Goal: Task Accomplishment & Management: Manage account settings

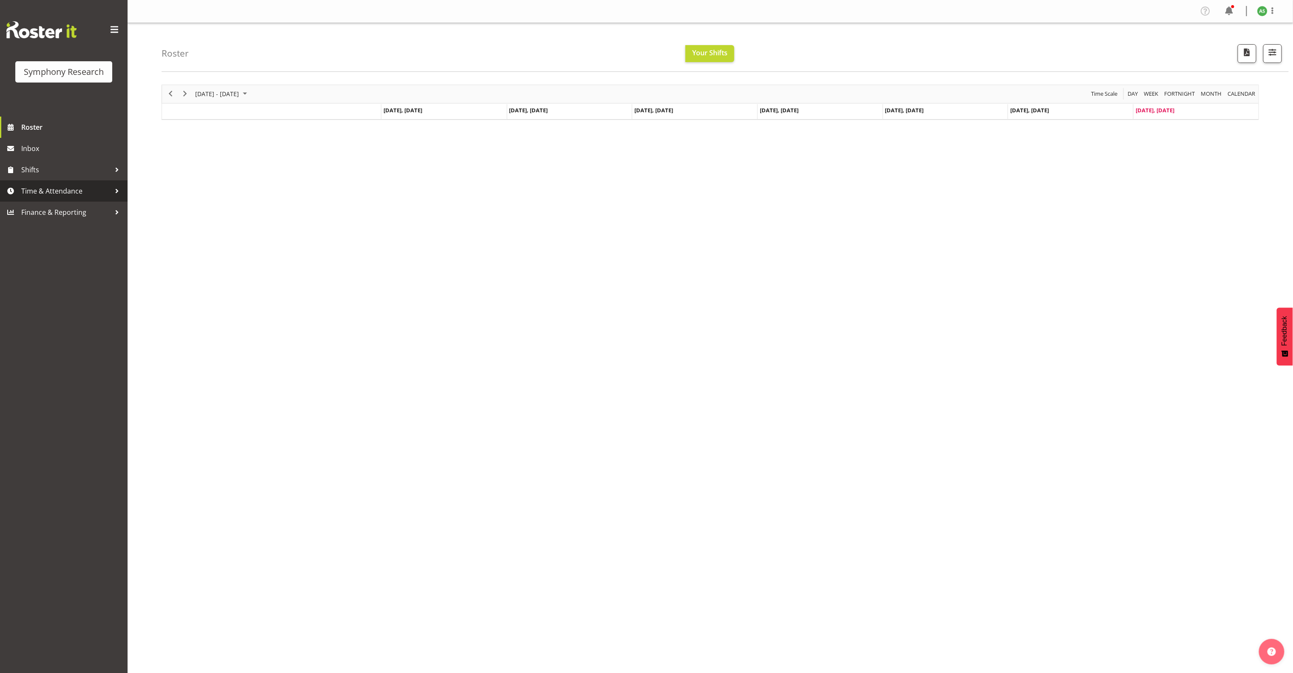
click at [59, 190] on span "Time & Attendance" at bounding box center [65, 191] width 89 height 13
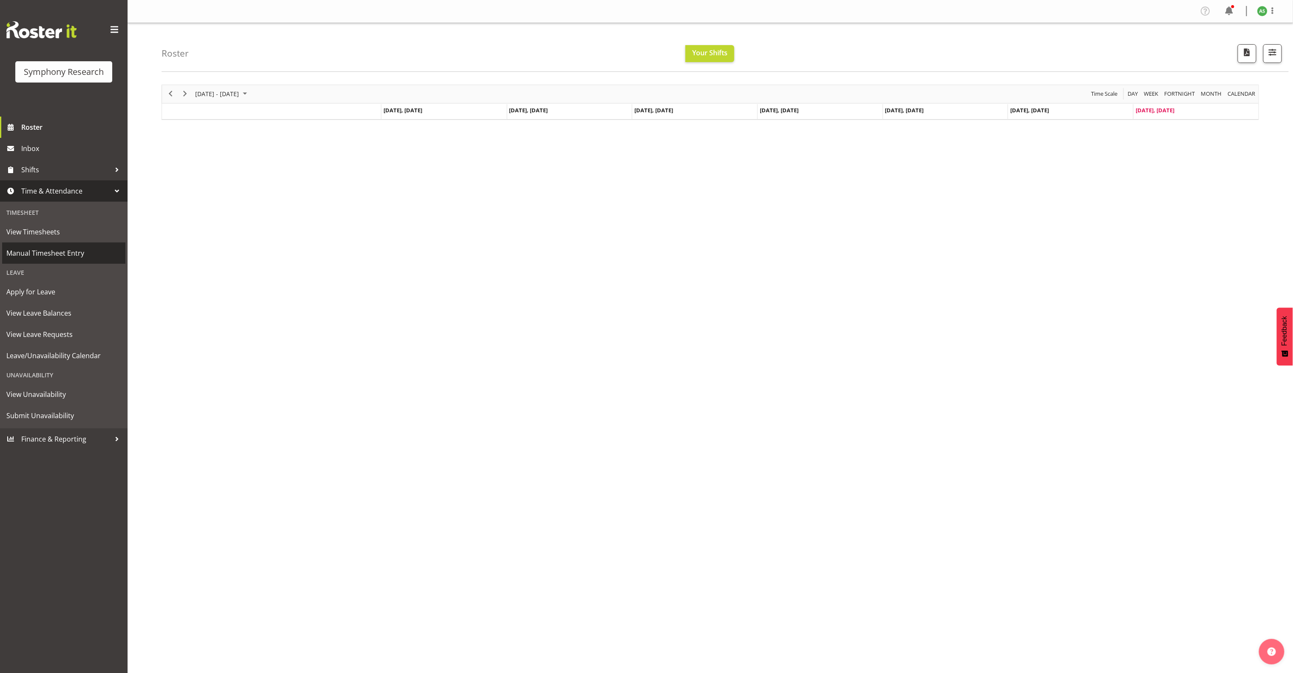
click at [51, 256] on span "Manual Timesheet Entry" at bounding box center [63, 253] width 115 height 13
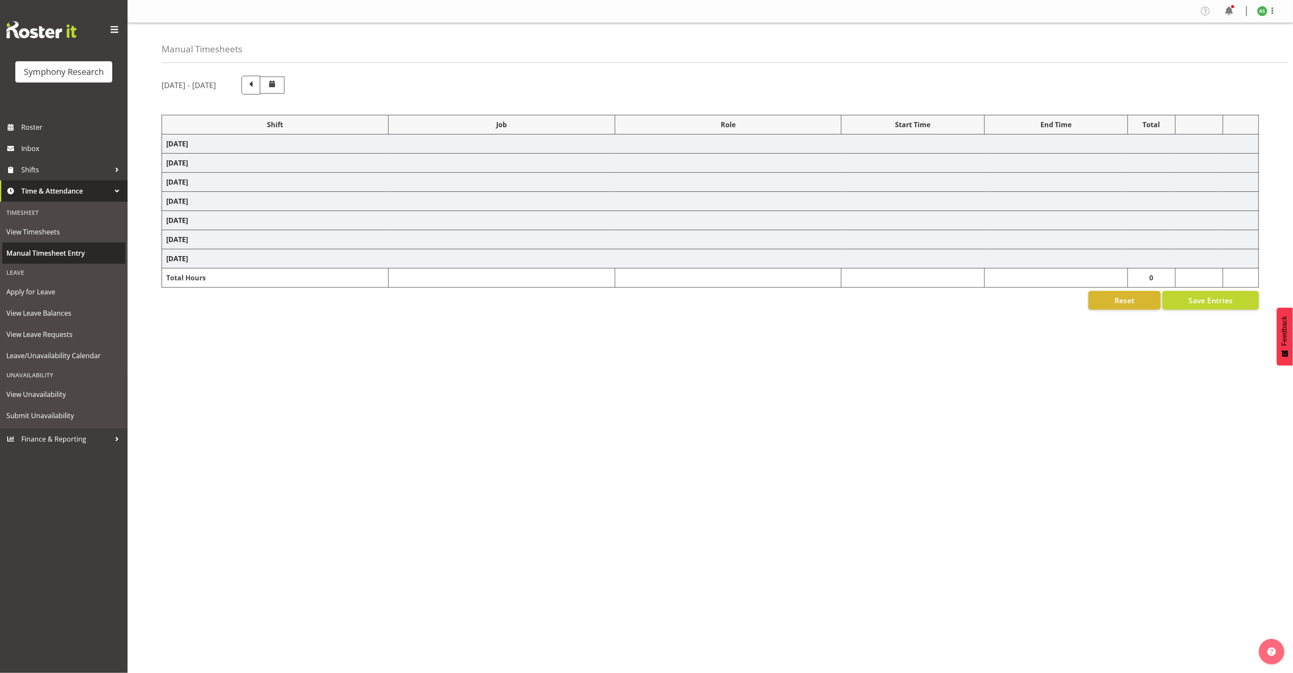
select select "26078"
select select "10587"
select select "47"
select select "26078"
select select "10587"
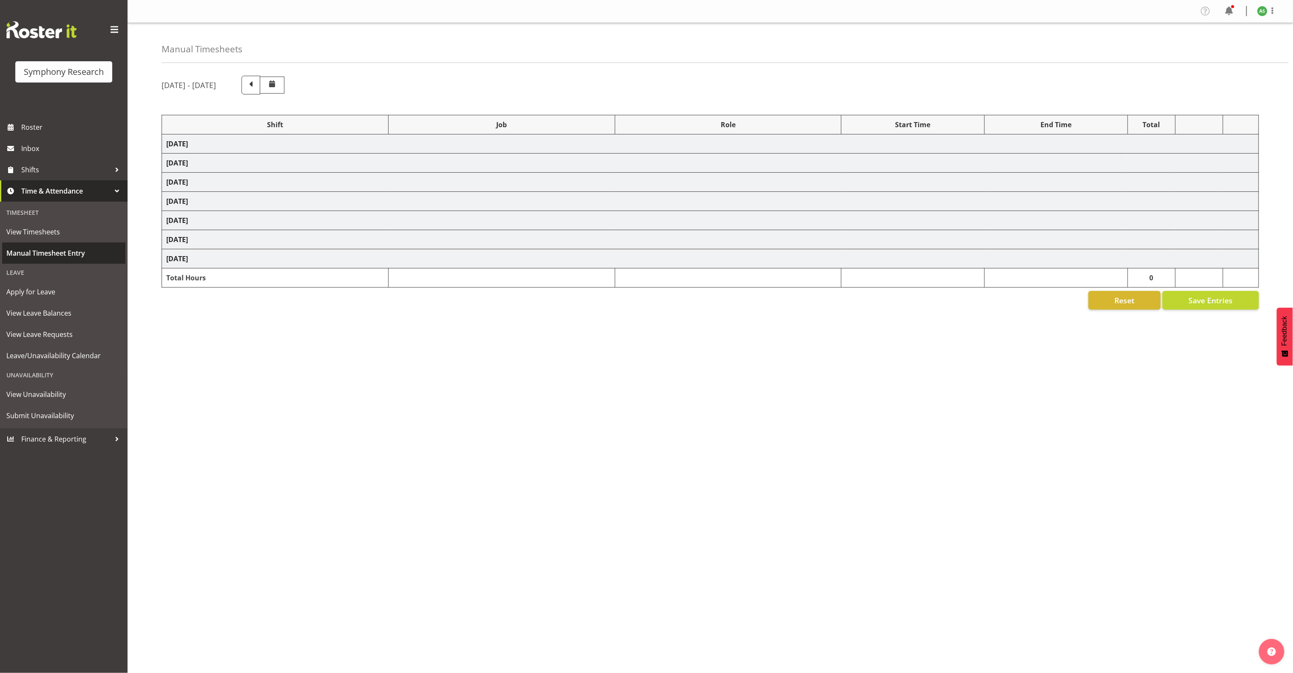
select select "47"
select select "56692"
select select "10499"
select select "47"
select select "26078"
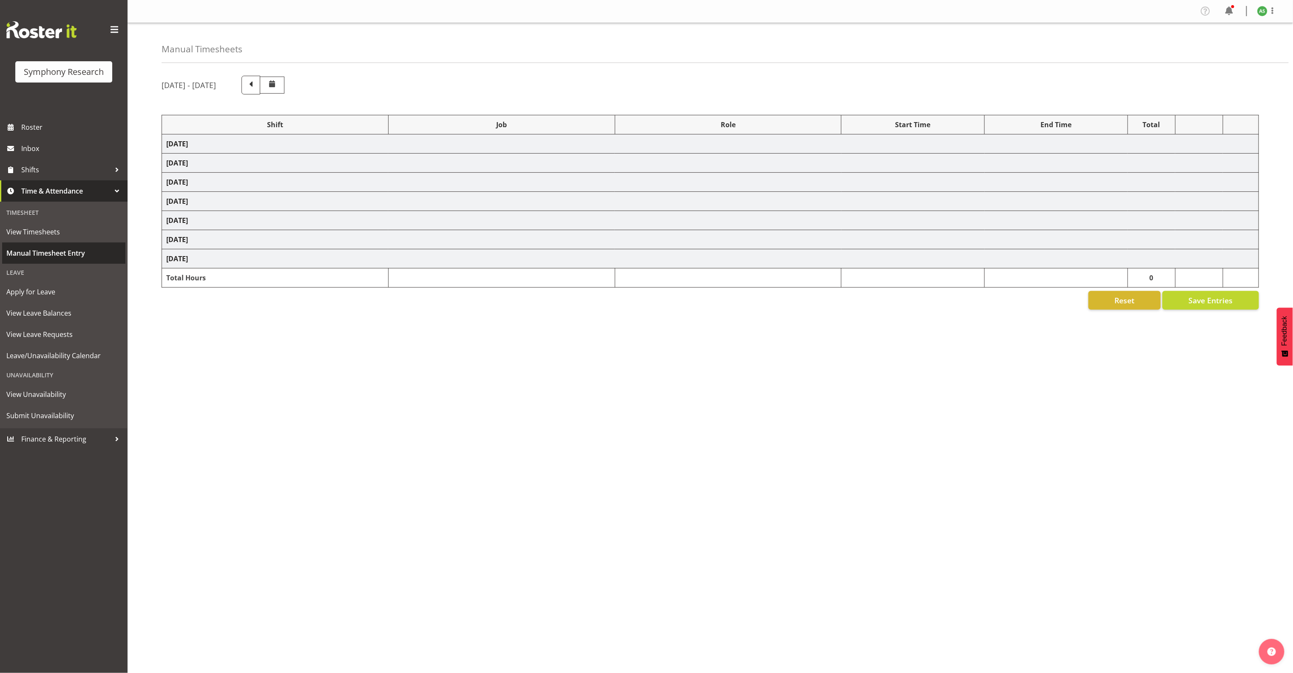
select select "10587"
select select "47"
select select "26078"
select select "10587"
select select "47"
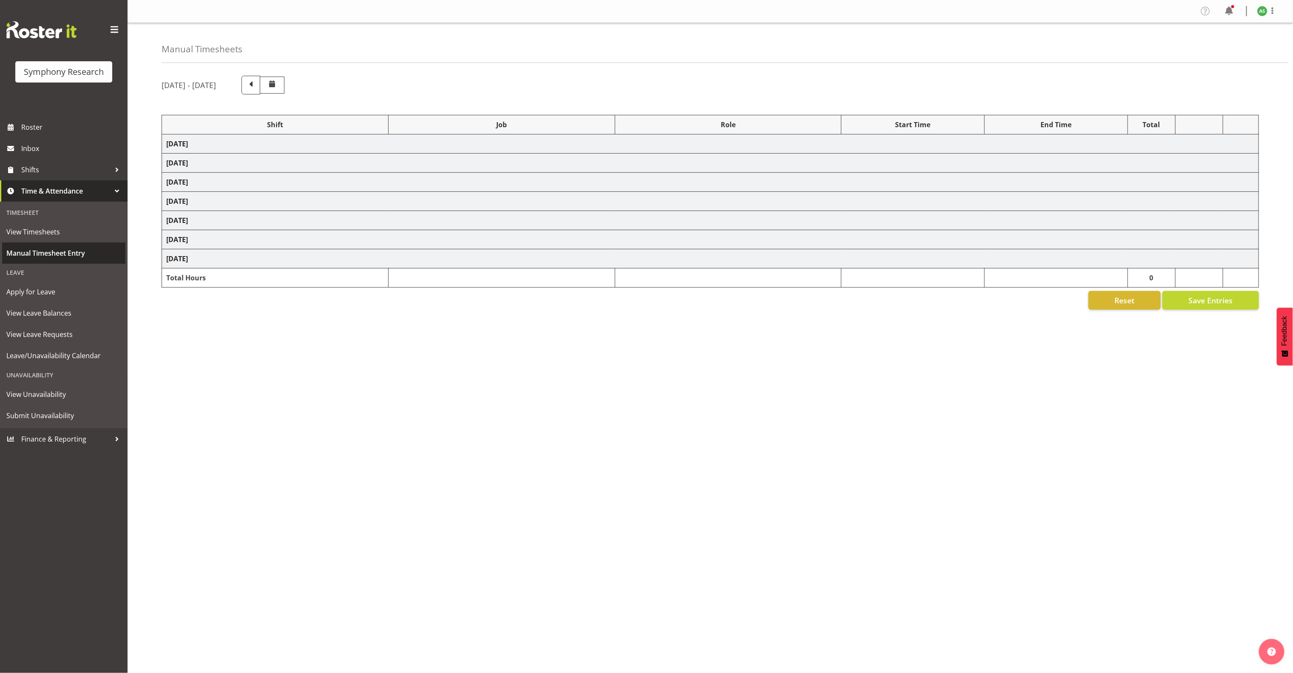
select select "56692"
select select "10499"
select select "47"
select select "26078"
select select "10587"
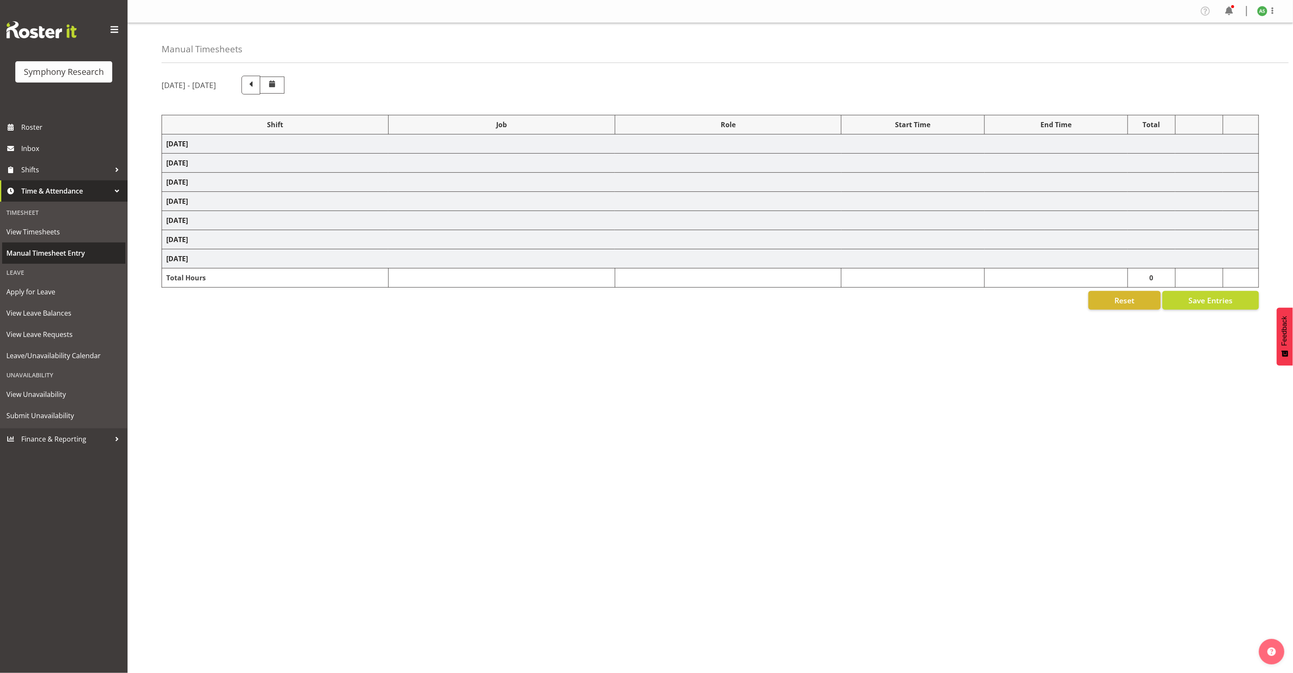
select select "47"
select select "26078"
select select "10587"
select select "47"
select select "26078"
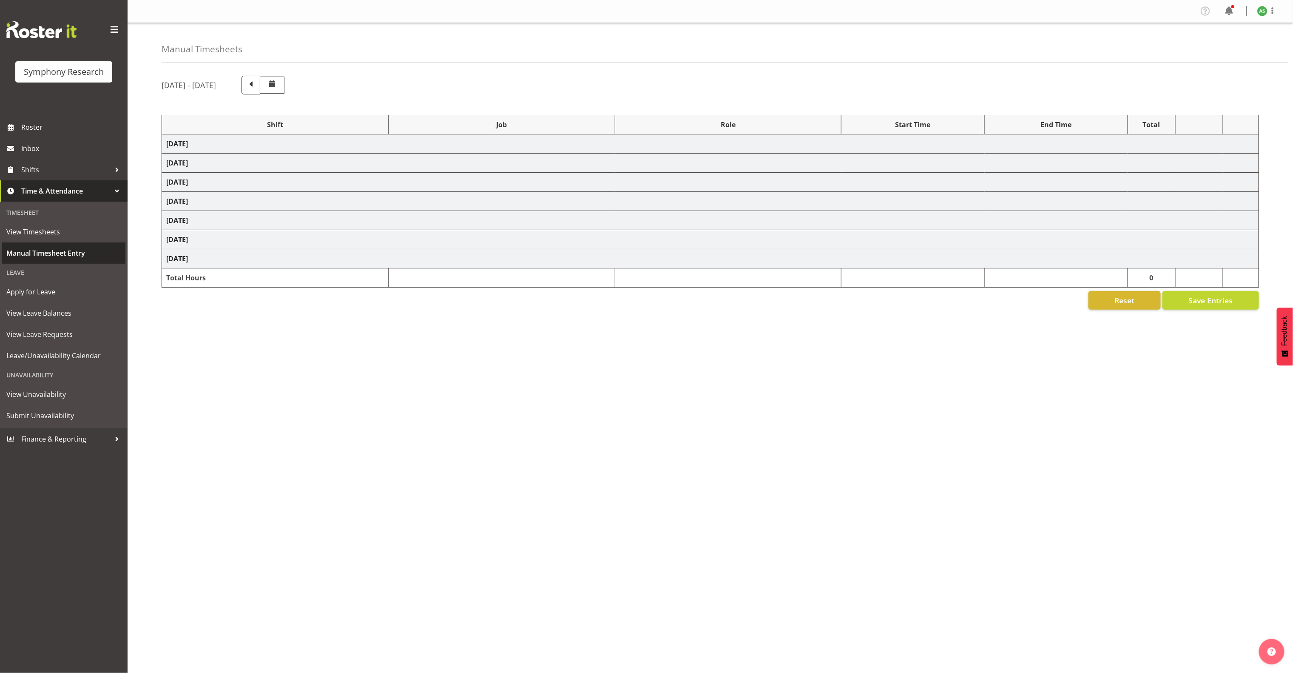
select select "10587"
select select "47"
select select "26078"
select select "10587"
select select "47"
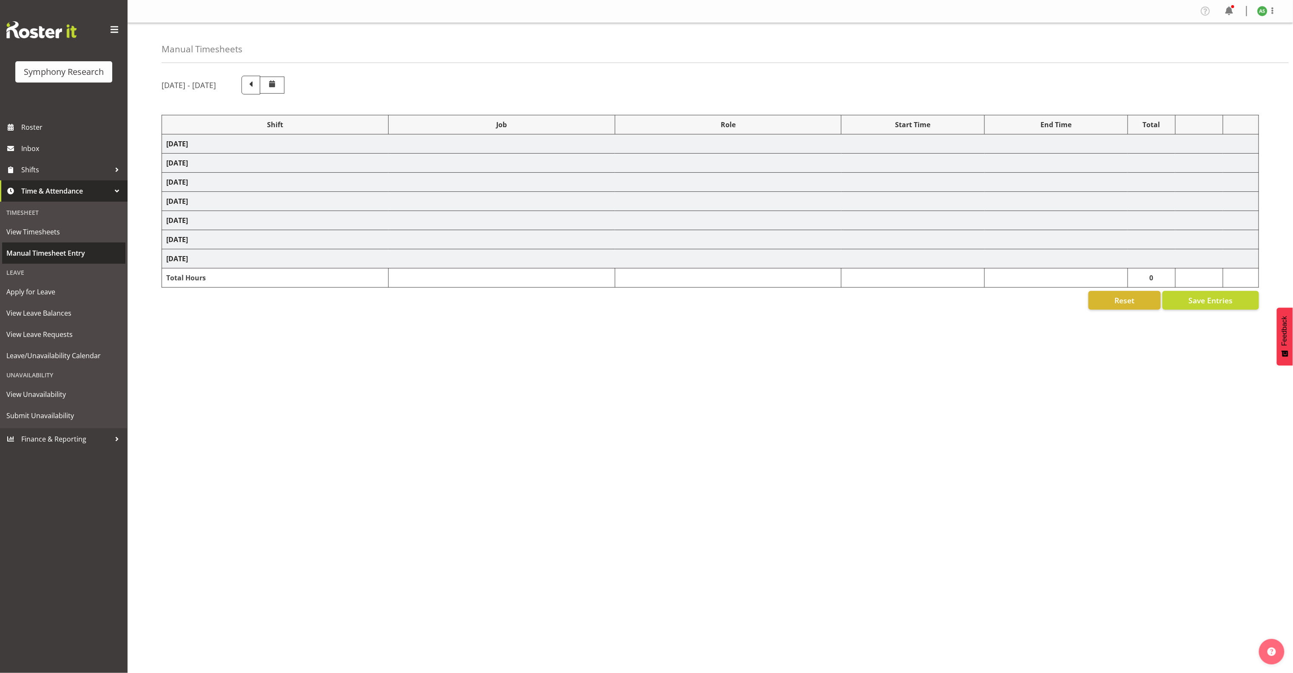
select select "56692"
select select "10499"
select select "47"
select select "26078"
select select "10587"
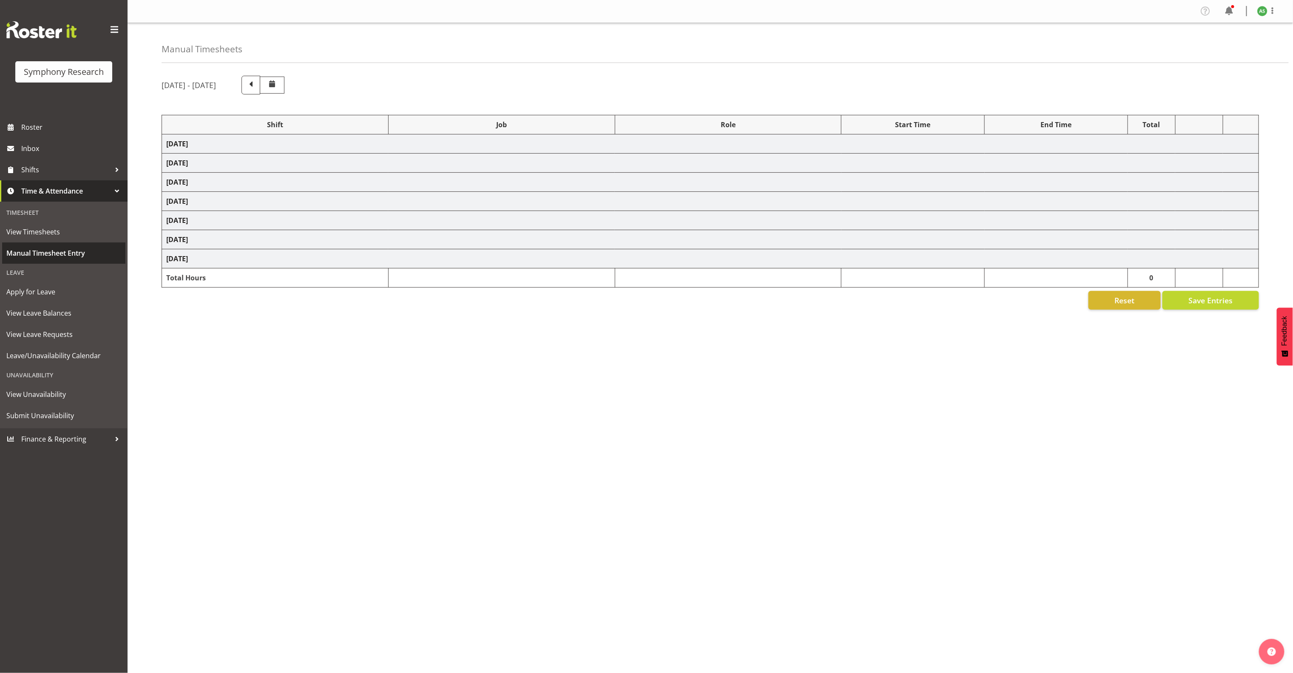
select select "47"
select select "26078"
select select "10499"
select select "47"
select select "56692"
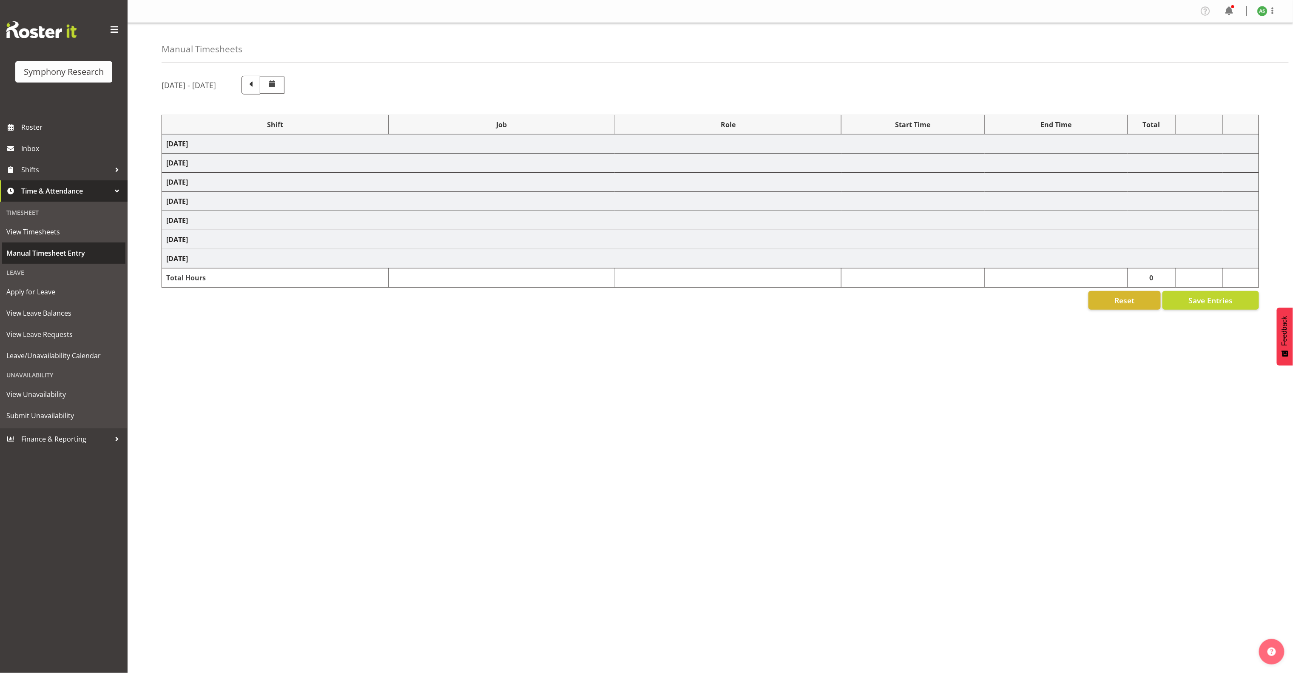
select select "10499"
select select "47"
select select "41319"
select select "10527"
select select "47"
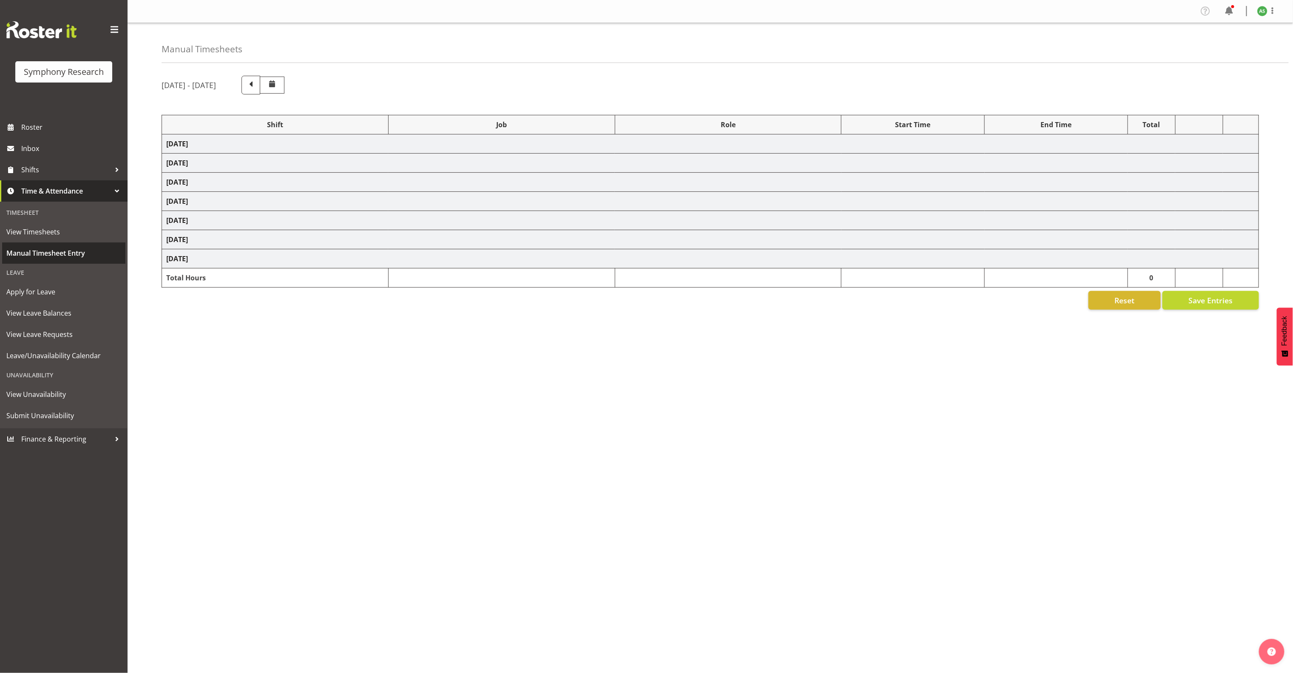
select select "11547"
select select "10499"
select select "47"
select select "11547"
select select "10499"
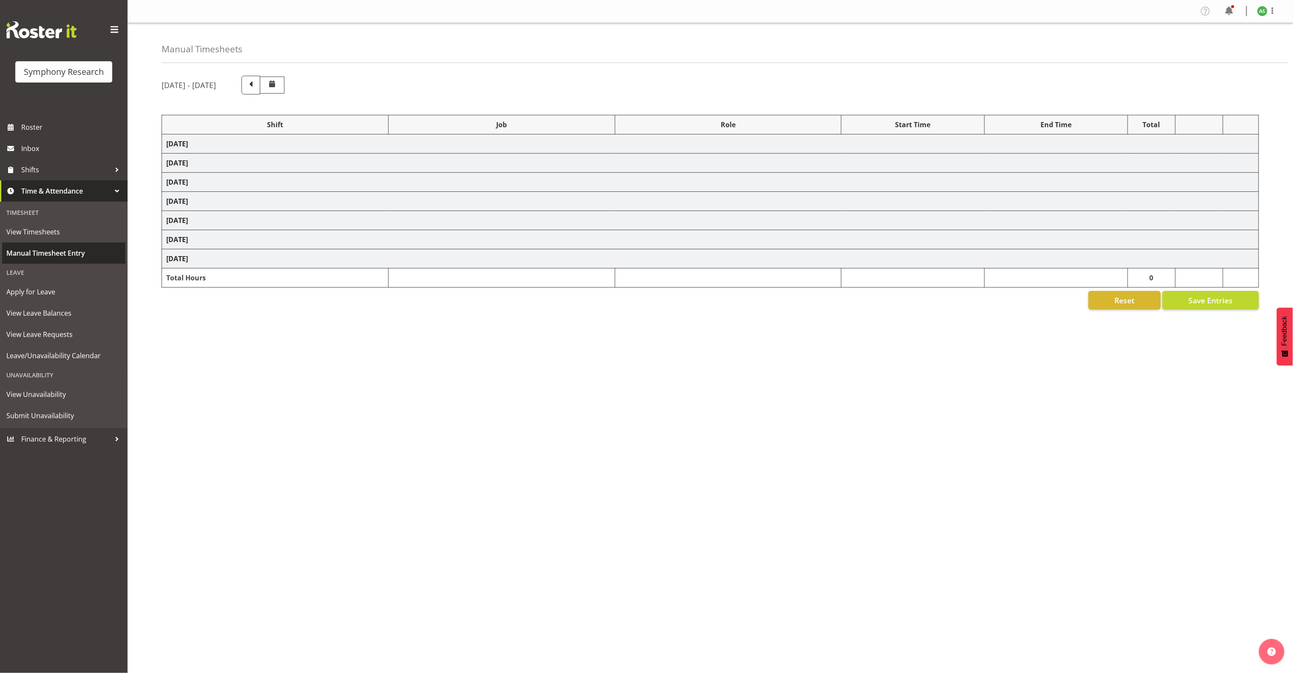
select select "47"
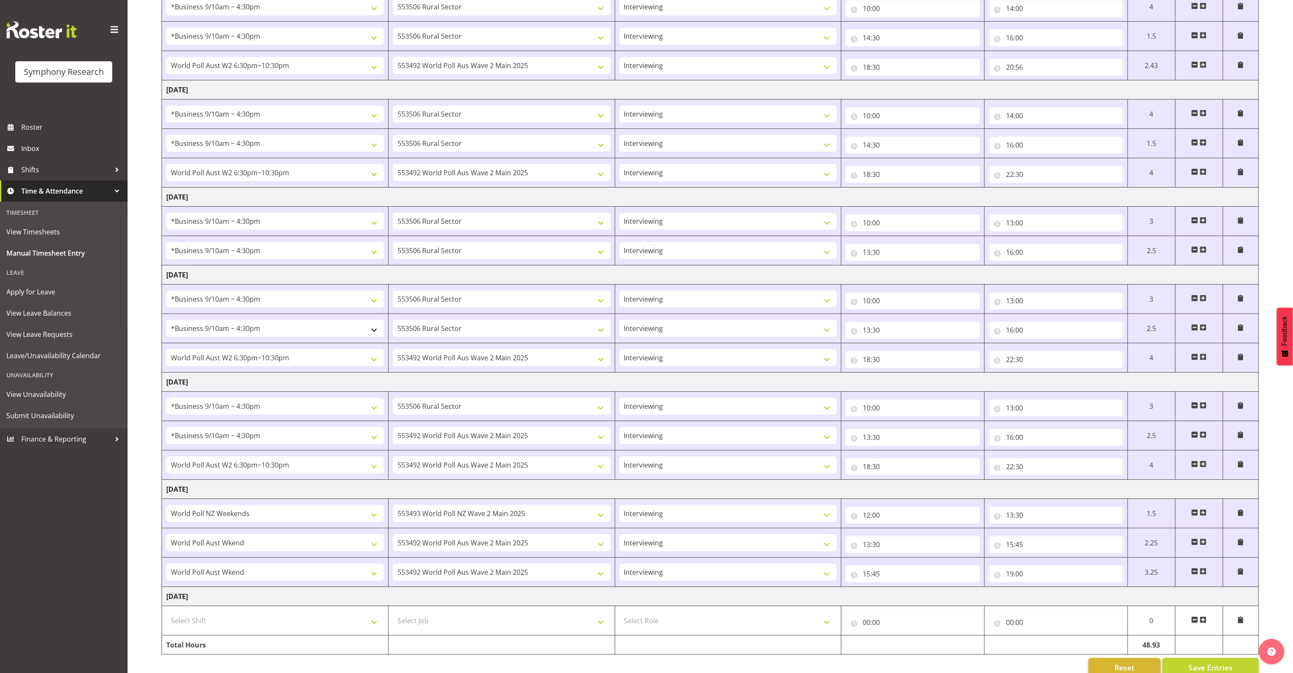
scroll to position [192, 0]
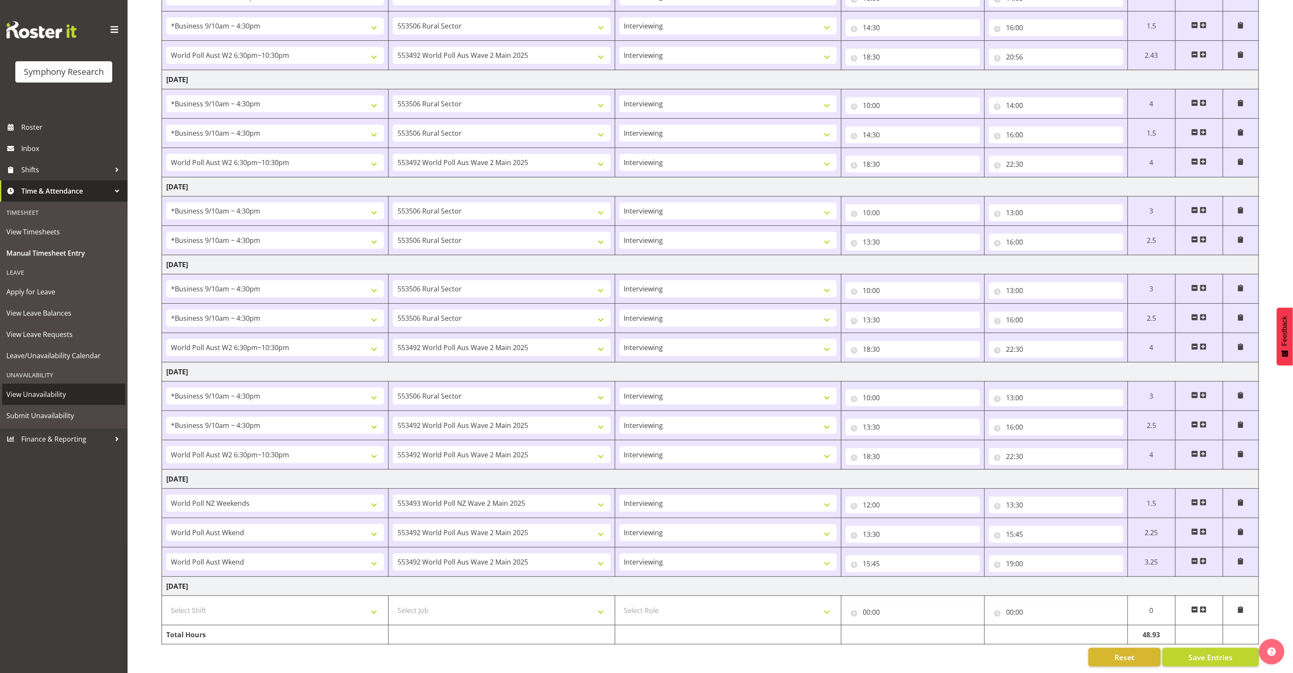
click at [54, 391] on span "View Unavailability" at bounding box center [63, 394] width 115 height 13
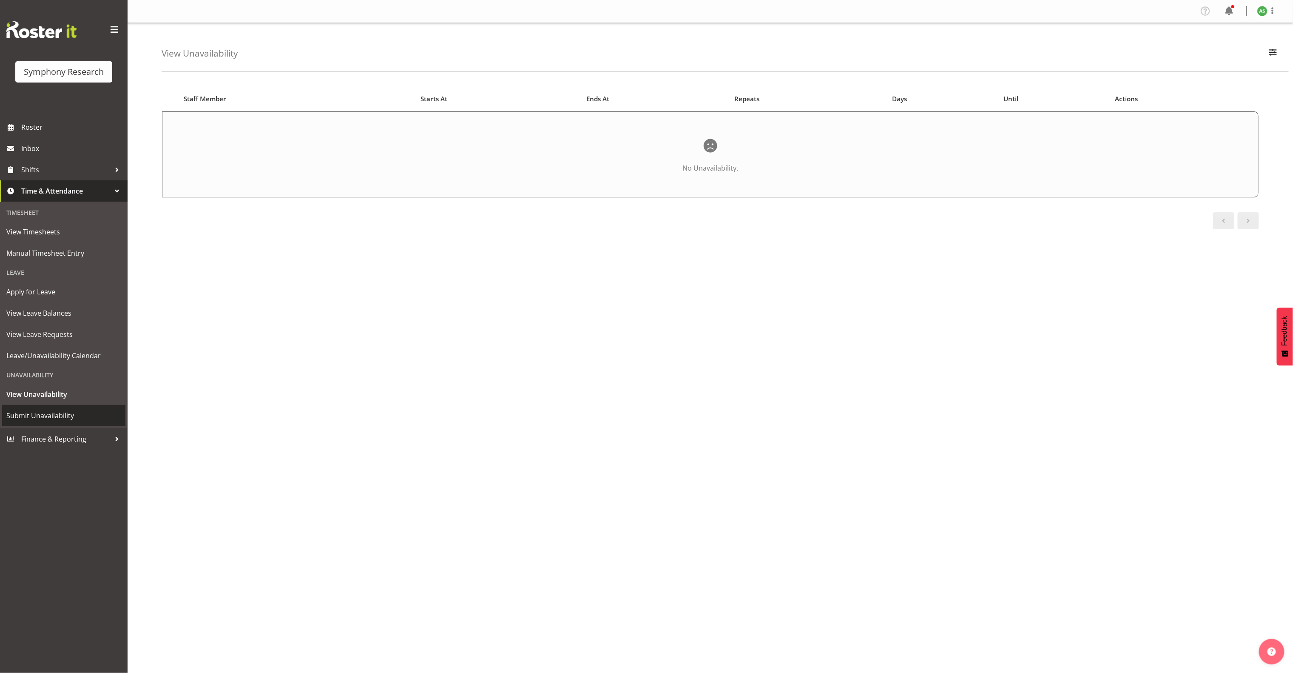
click at [54, 413] on span "Submit Unavailability" at bounding box center [63, 415] width 115 height 13
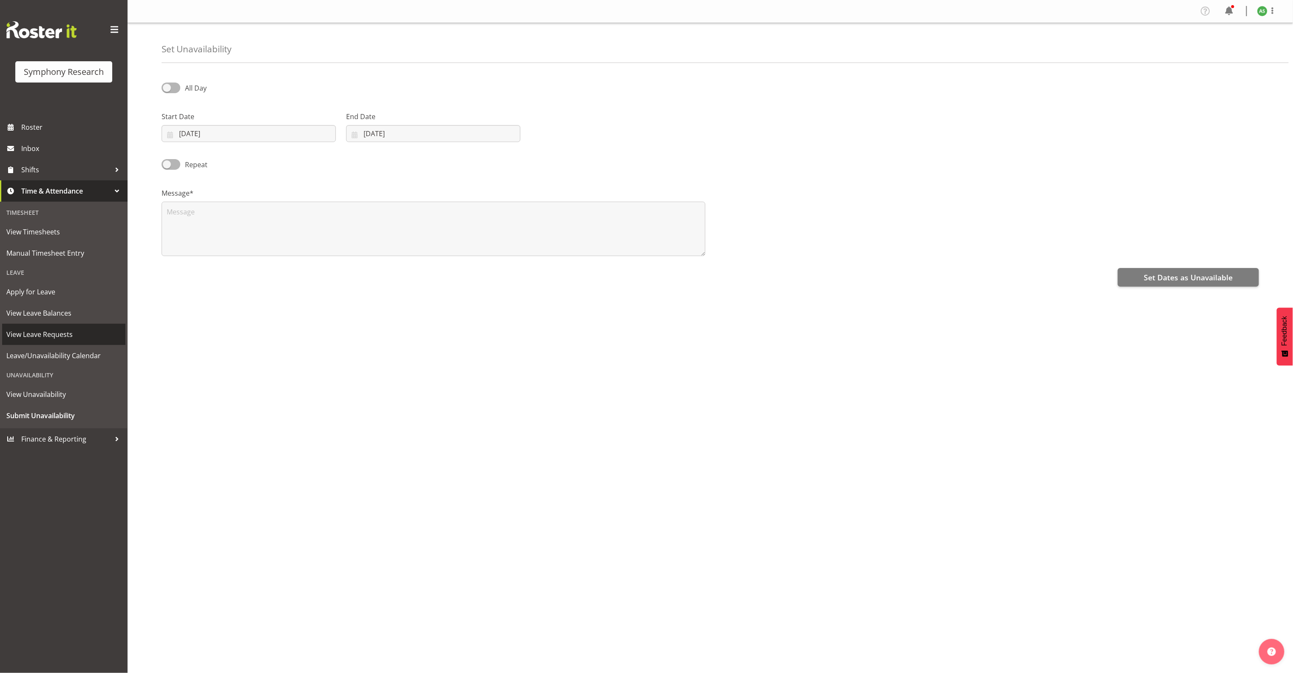
click at [53, 330] on span "View Leave Requests" at bounding box center [63, 334] width 115 height 13
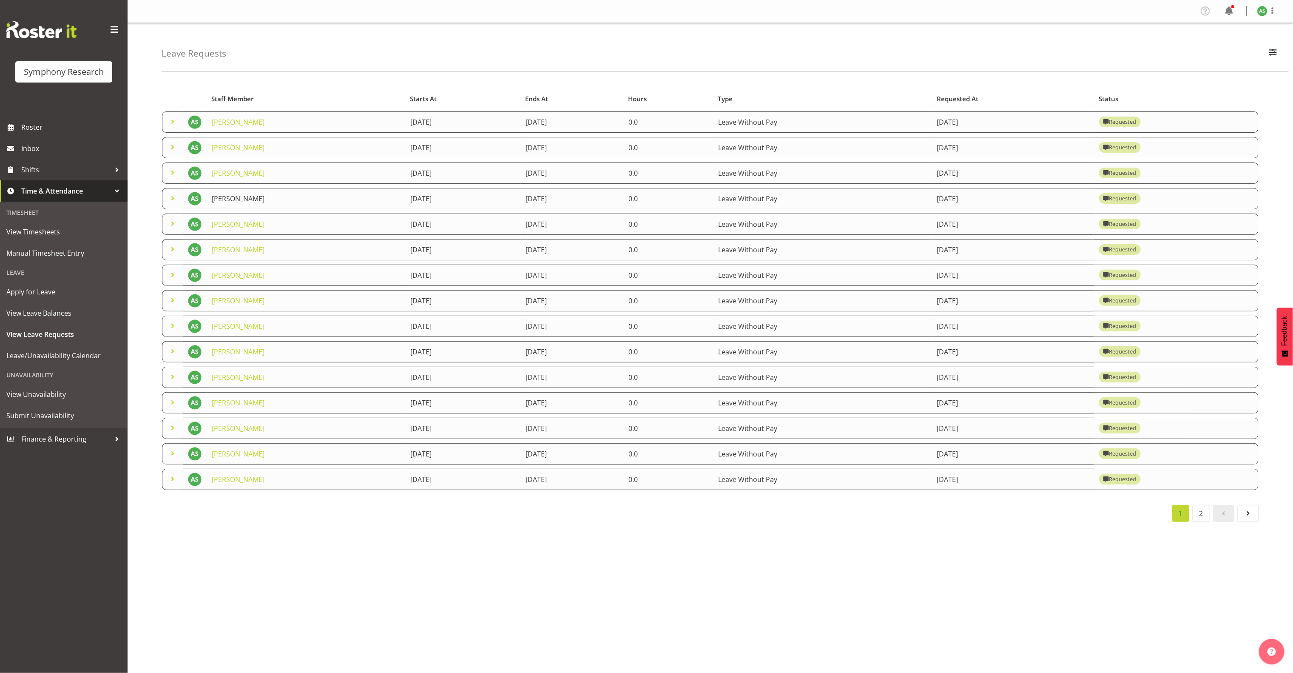
click at [213, 198] on link "[PERSON_NAME]" at bounding box center [238, 198] width 53 height 9
